Goal: Task Accomplishment & Management: Complete application form

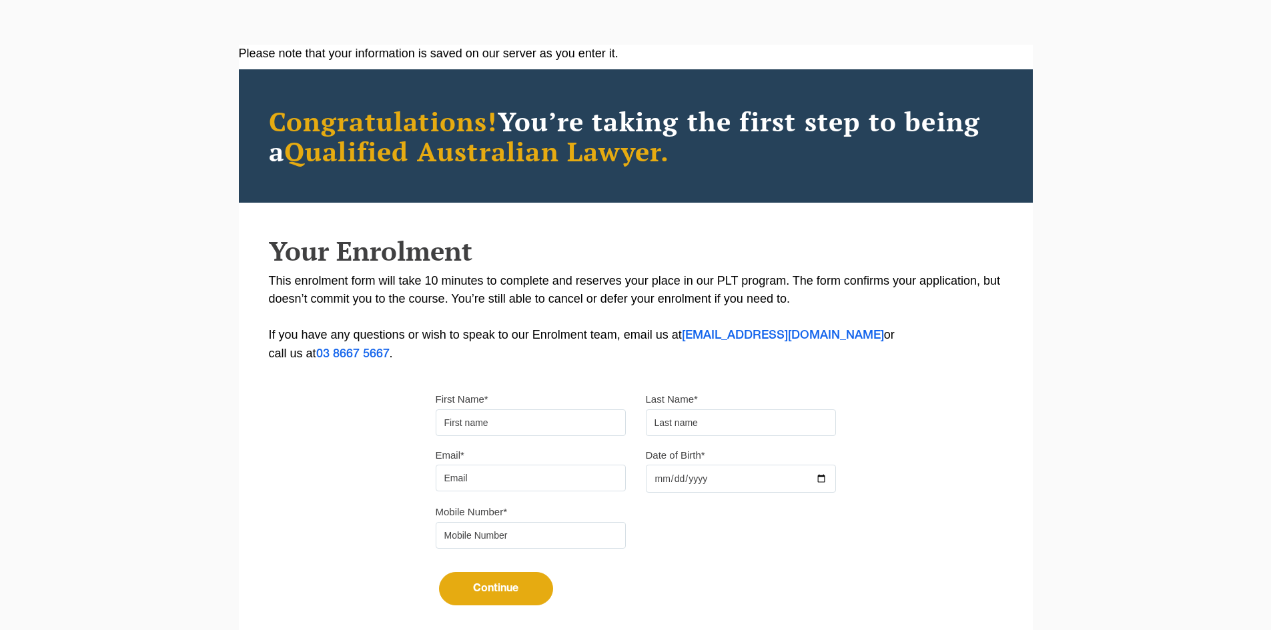
scroll to position [200, 0]
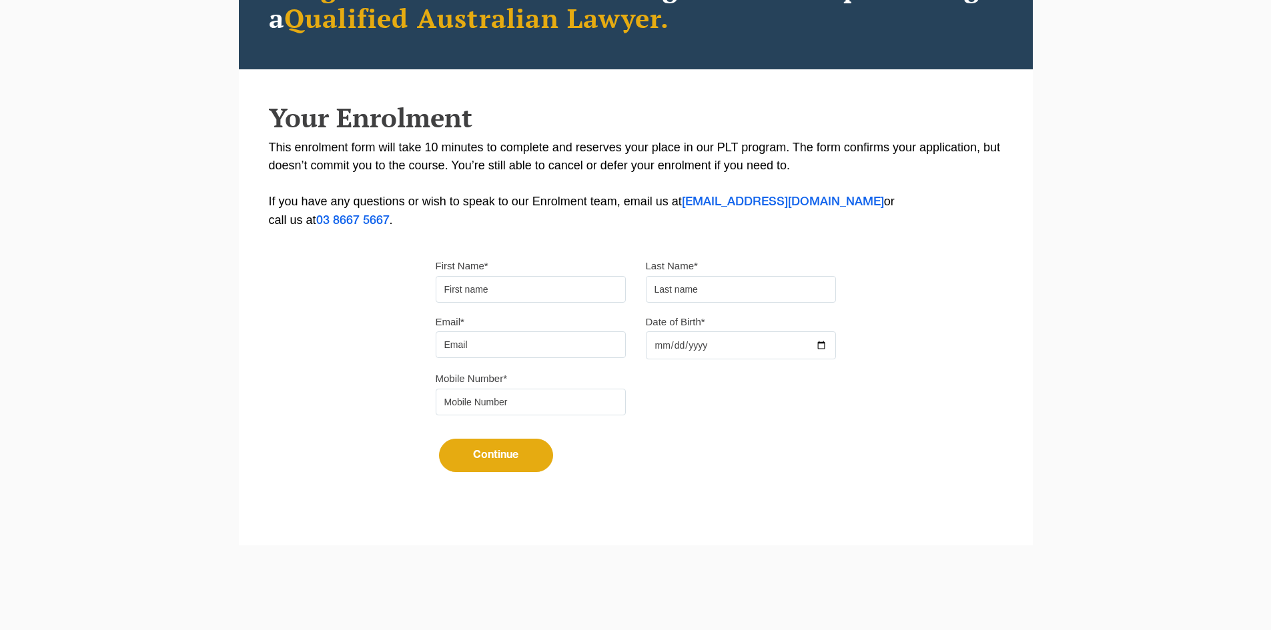
click at [550, 278] on input "First Name*" at bounding box center [531, 289] width 190 height 27
drag, startPoint x: 480, startPoint y: 338, endPoint x: 478, endPoint y: 348, distance: 10.2
click at [479, 339] on input "Email*" at bounding box center [531, 345] width 190 height 27
click at [468, 398] on input "tel" at bounding box center [531, 402] width 190 height 27
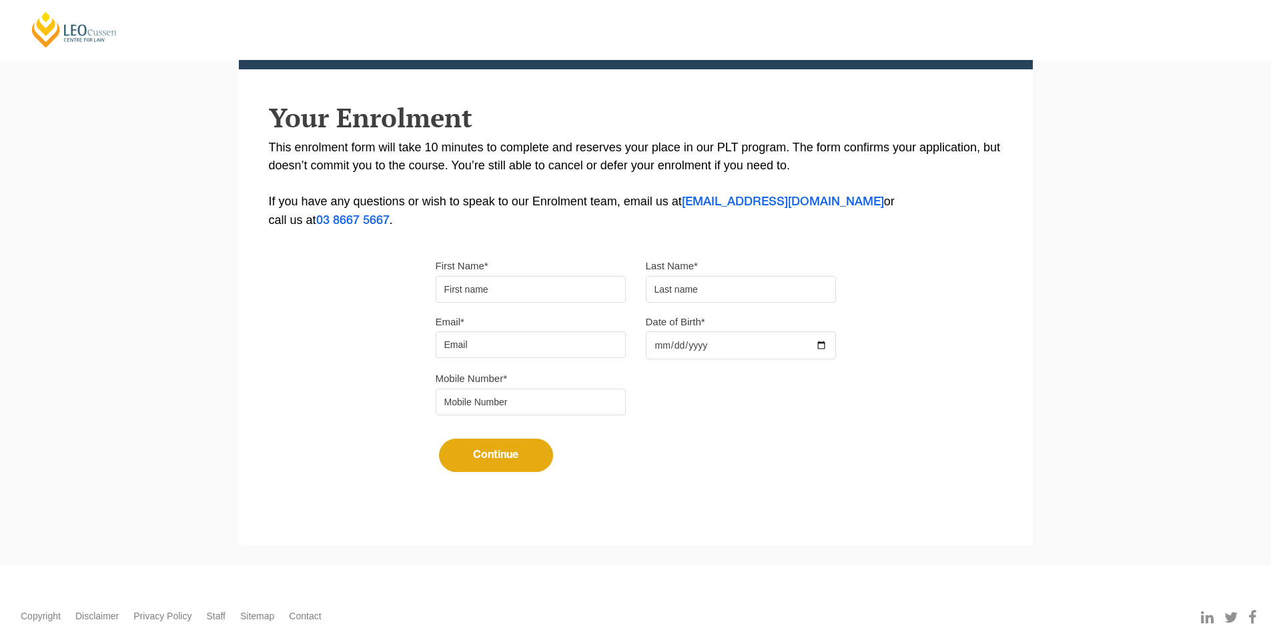
click at [668, 339] on input "Date of Birth*" at bounding box center [741, 346] width 190 height 28
click at [681, 302] on input "text" at bounding box center [741, 289] width 190 height 27
drag, startPoint x: 265, startPoint y: 255, endPoint x: 235, endPoint y: 308, distance: 61.6
click at [240, 304] on div "Please note that your information is saved on our server as you enter it. Congr…" at bounding box center [636, 208] width 794 height 594
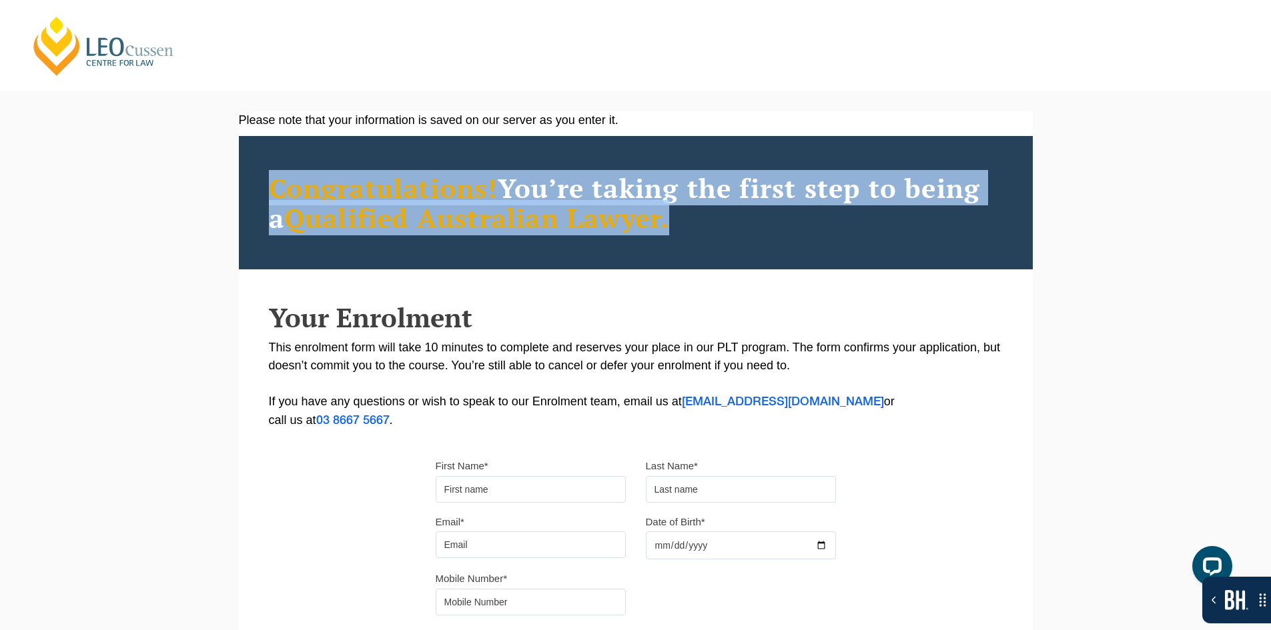
drag, startPoint x: 771, startPoint y: 216, endPoint x: 259, endPoint y: 177, distance: 513.2
click at [259, 177] on div "Congratulations! You’re taking the first step to being a Qualified [DEMOGRAPHIC…" at bounding box center [636, 202] width 794 height 133
drag, startPoint x: 273, startPoint y: 169, endPoint x: 250, endPoint y: 169, distance: 22.7
click at [250, 169] on div "Congratulations! You’re taking the first step to being a Qualified [DEMOGRAPHIC…" at bounding box center [636, 202] width 794 height 133
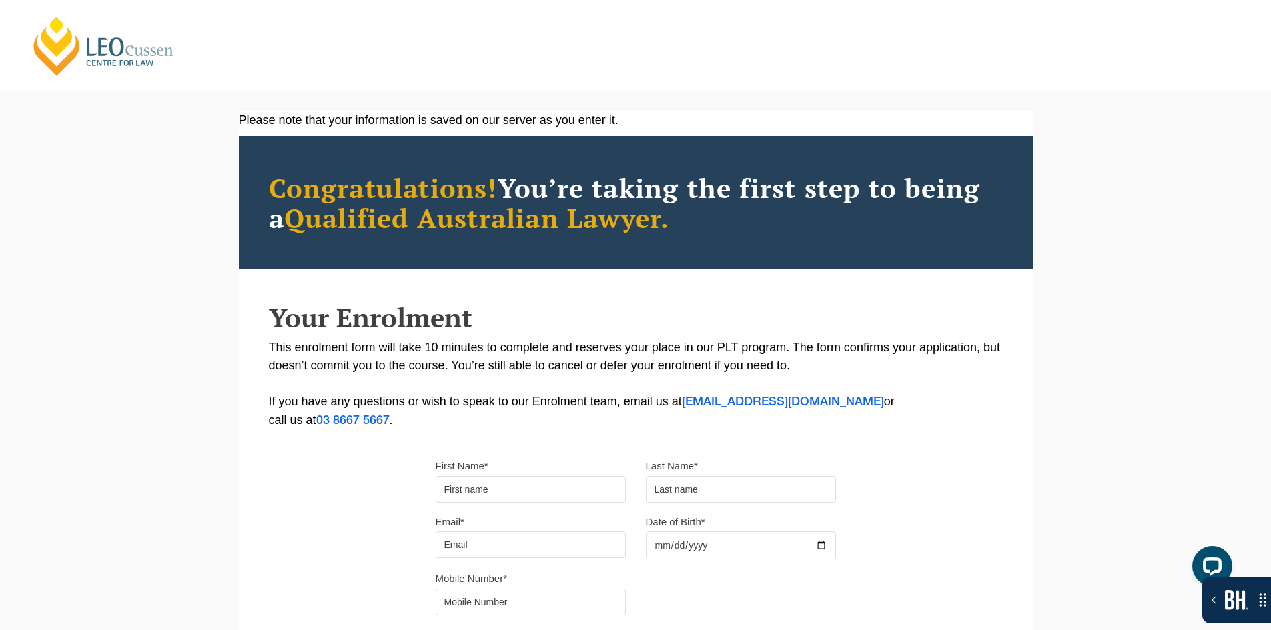
click at [250, 169] on div "Congratulations! You’re taking the first step to being a Qualified [DEMOGRAPHIC…" at bounding box center [636, 202] width 794 height 133
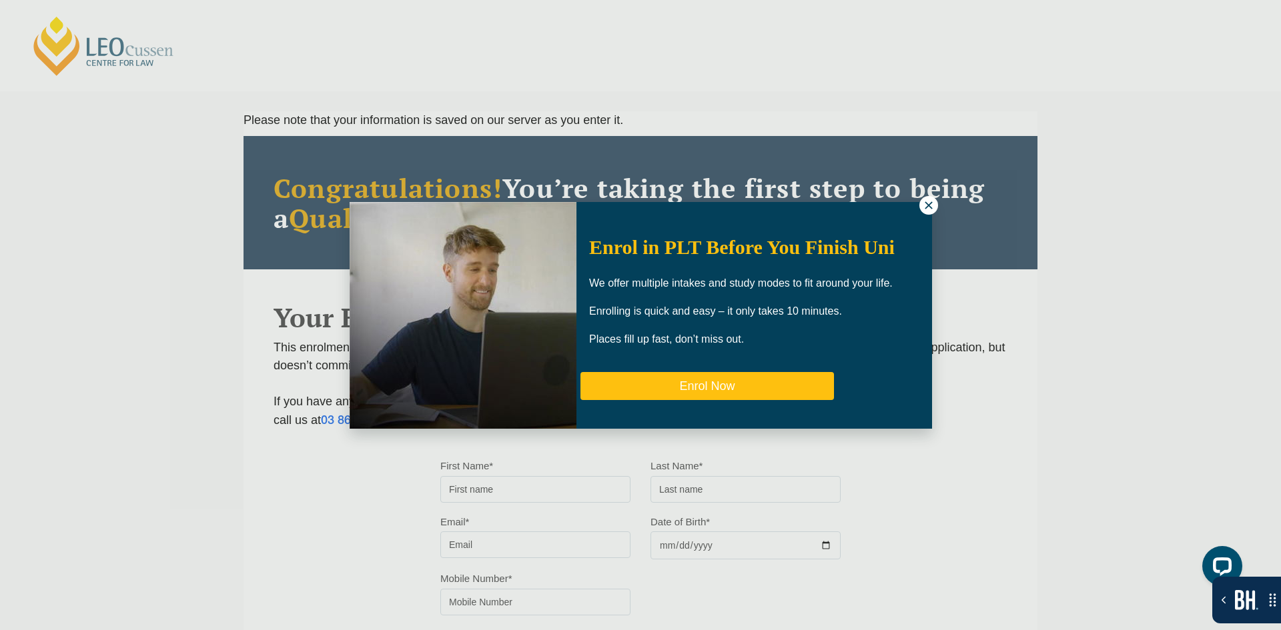
click at [722, 385] on button "Enrol Now" at bounding box center [706, 386] width 253 height 28
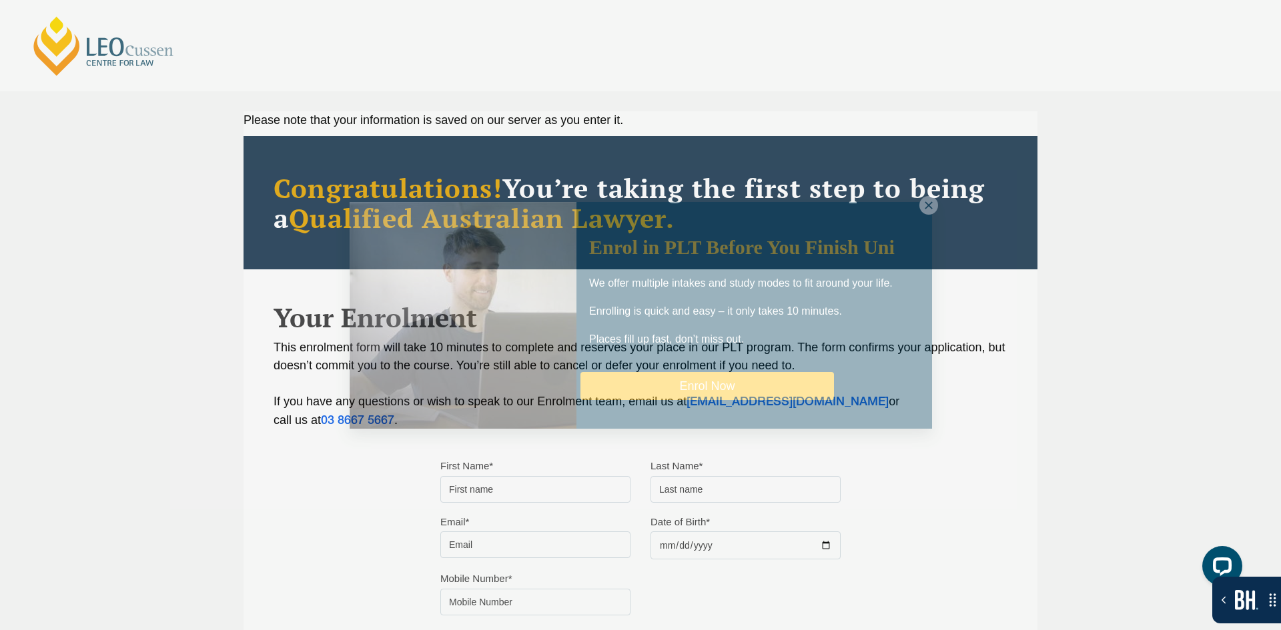
click at [722, 385] on body "[PERSON_NAME] Centre for Law Search here Practical Legal Training Our Practical…" at bounding box center [640, 315] width 1281 height 630
